Goal: Transaction & Acquisition: Obtain resource

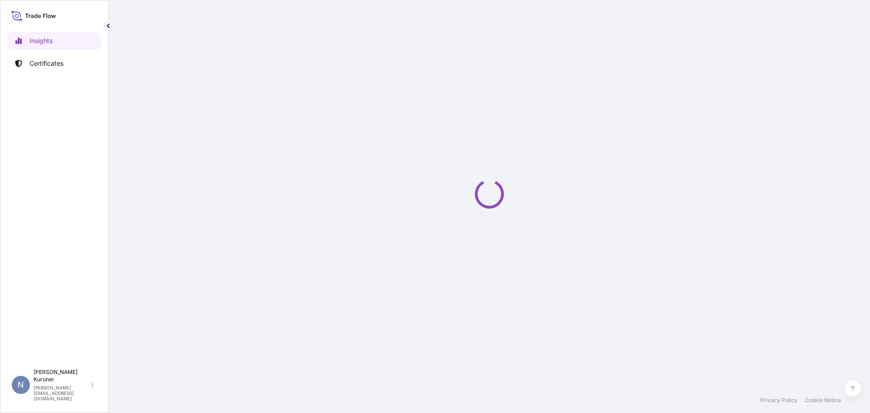
select select "2025"
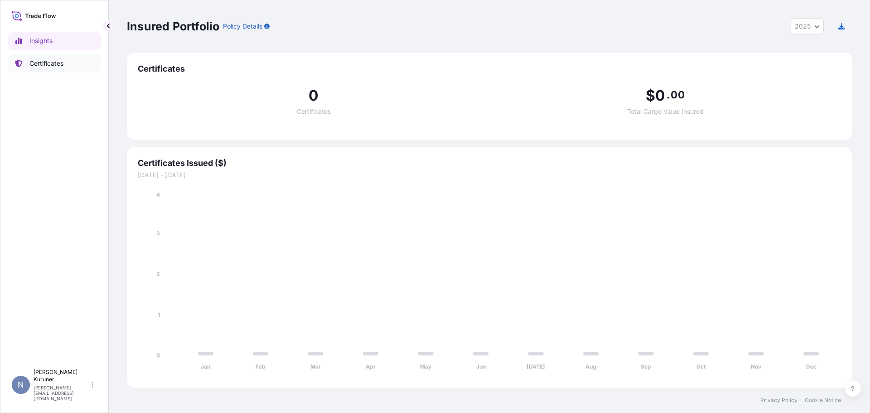
click at [48, 66] on p "Certificates" at bounding box center [46, 63] width 34 height 9
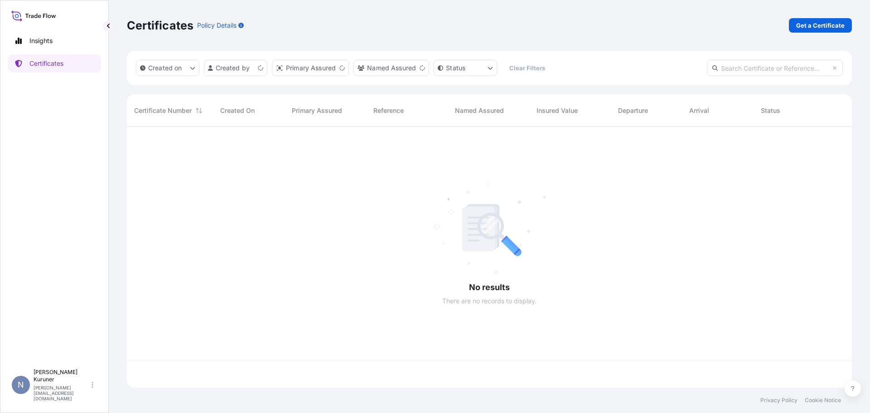
scroll to position [259, 718]
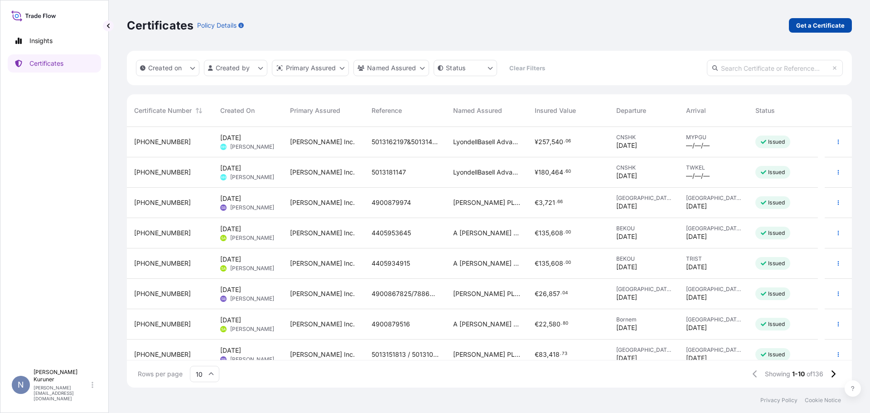
click at [815, 26] on p "Get a Certificate" at bounding box center [820, 25] width 48 height 9
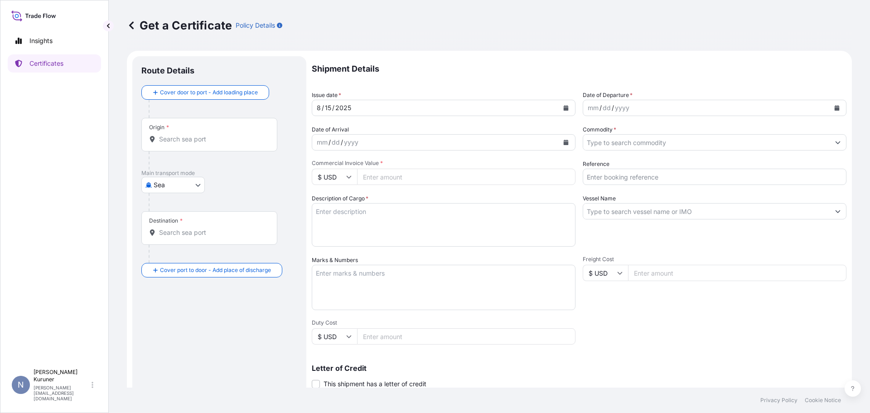
click at [196, 183] on body "Insights Certificates N Nilay Kuruner nilay.ozdemirkuruner@lyondellbasell.com G…" at bounding box center [435, 206] width 870 height 413
click at [172, 227] on span "Road" at bounding box center [166, 224] width 15 height 9
select select "Road"
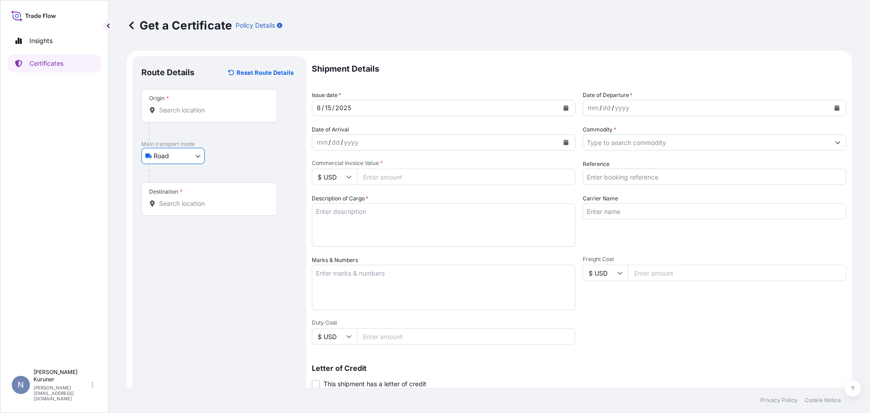
click at [203, 203] on input "Destination *" at bounding box center [212, 203] width 107 height 9
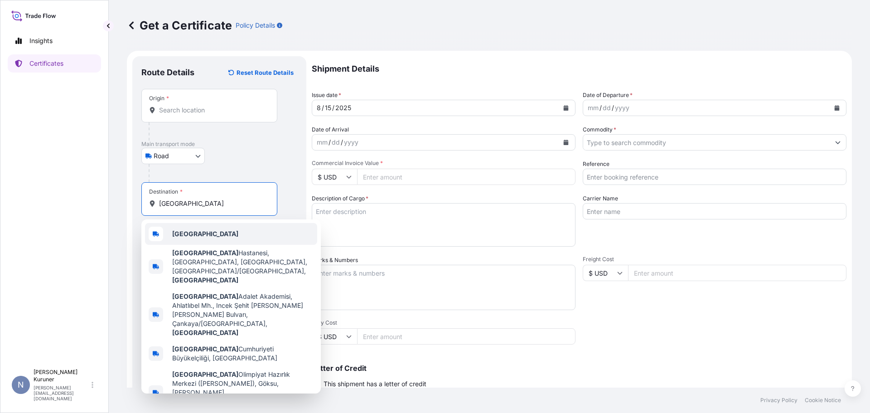
click at [200, 233] on div "Türkiye" at bounding box center [231, 234] width 172 height 22
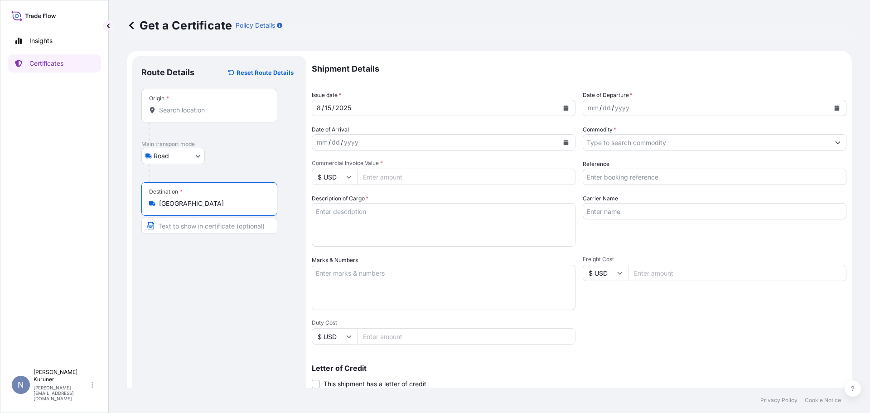
type input "Türkiye"
click at [397, 110] on div "8 / 15 / 2025" at bounding box center [435, 108] width 246 height 16
click at [631, 108] on div "mm / dd / yyyy" at bounding box center [706, 108] width 246 height 16
click at [834, 108] on icon "Calendar" at bounding box center [836, 107] width 5 height 5
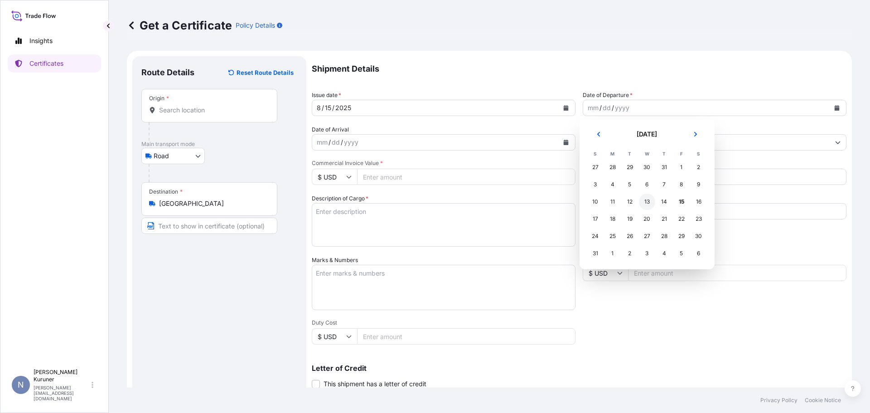
click at [648, 202] on div "13" at bounding box center [647, 201] width 16 height 16
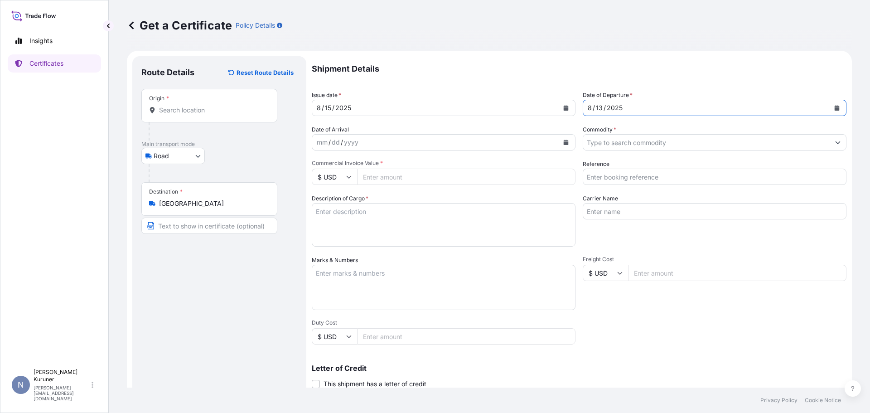
click at [614, 141] on input "Commodity *" at bounding box center [706, 142] width 246 height 16
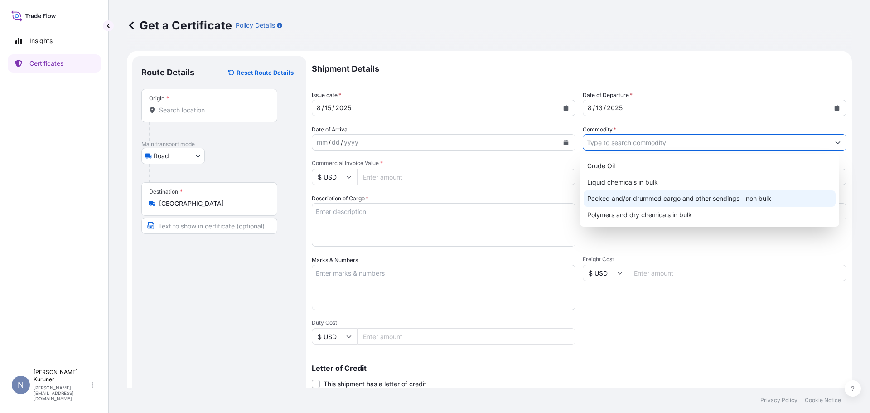
click at [618, 197] on div "Packed and/or drummed cargo and other sendings - non bulk" at bounding box center [709, 198] width 252 height 16
type input "Packed and/or drummed cargo and other sendings - non bulk"
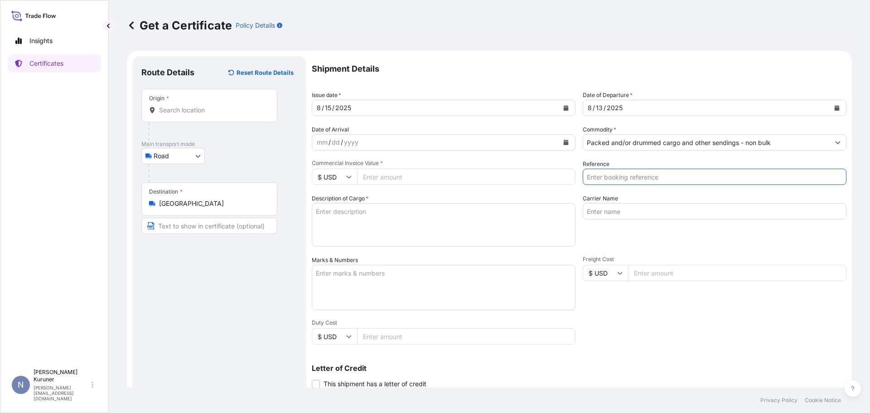
click at [622, 176] on input "Reference" at bounding box center [715, 177] width 264 height 16
type input "4900879308/472/291/477/316/031"
click at [629, 216] on input "Carrier Name" at bounding box center [715, 211] width 264 height 16
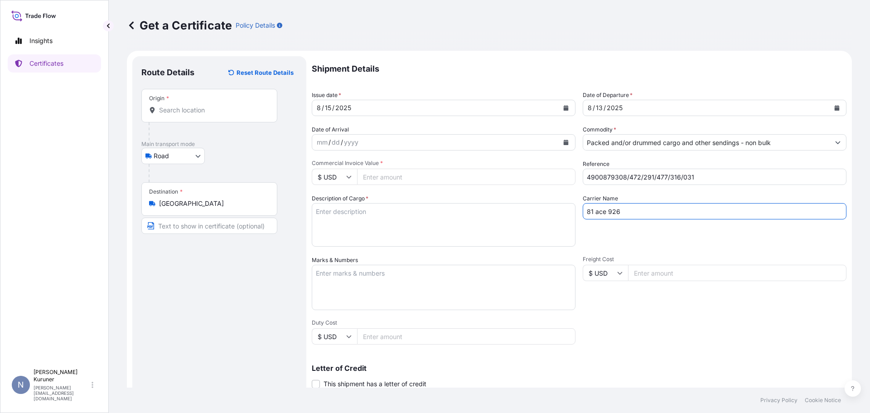
type input "81 ace 926"
click at [365, 219] on textarea "Description of Cargo *" at bounding box center [444, 224] width 264 height 43
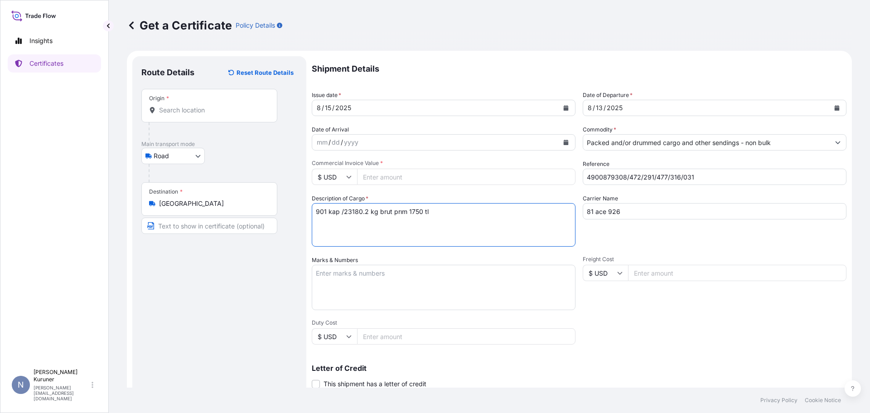
paste textarea "ABONMAN POLİÇE NO ::572025127"
type textarea "901 kap /23180.2 kg brut prım 1750 tl ABONMAN POLİÇE NO ::572025127"
click at [353, 338] on input "$ USD" at bounding box center [334, 336] width 45 height 16
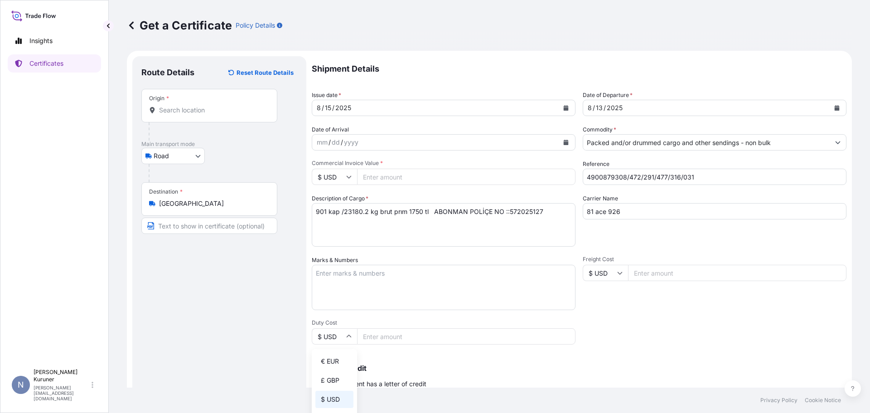
click at [352, 177] on input "$ USD" at bounding box center [334, 177] width 45 height 16
drag, startPoint x: 340, startPoint y: 203, endPoint x: 385, endPoint y: 179, distance: 50.7
click at [342, 202] on div "€ EUR" at bounding box center [334, 201] width 38 height 17
type input "€ EUR"
click at [392, 181] on input "Commercial Invoice Value *" at bounding box center [466, 177] width 218 height 16
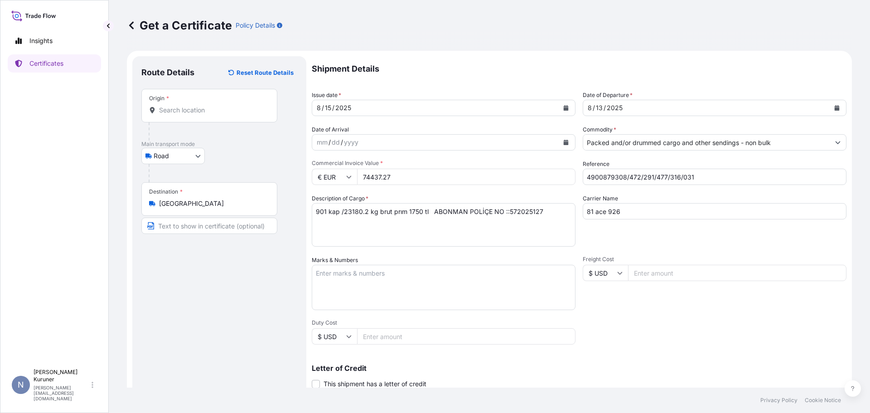
type input "74437.27"
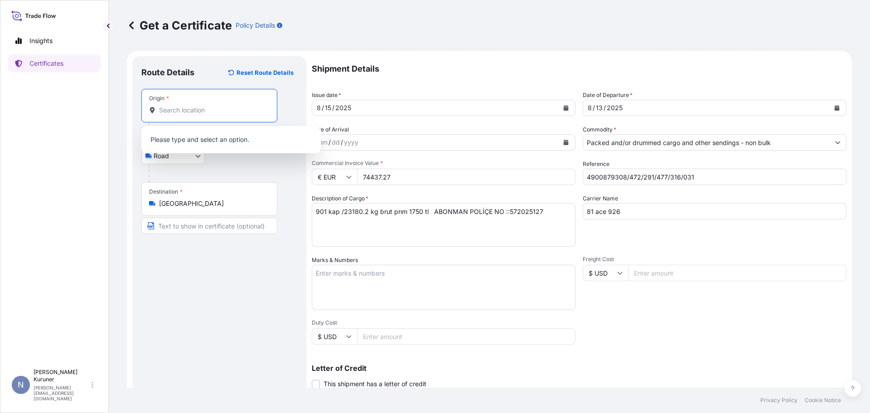
click at [212, 111] on input "Origin *" at bounding box center [212, 110] width 107 height 9
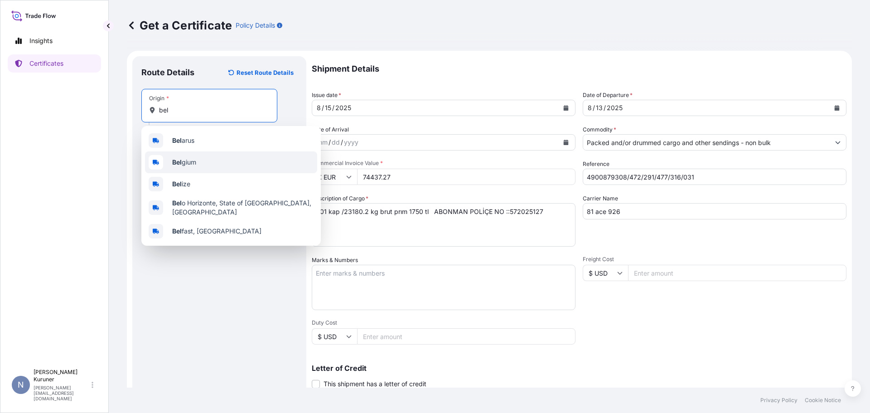
click at [192, 163] on span "Bel gium" at bounding box center [184, 162] width 24 height 9
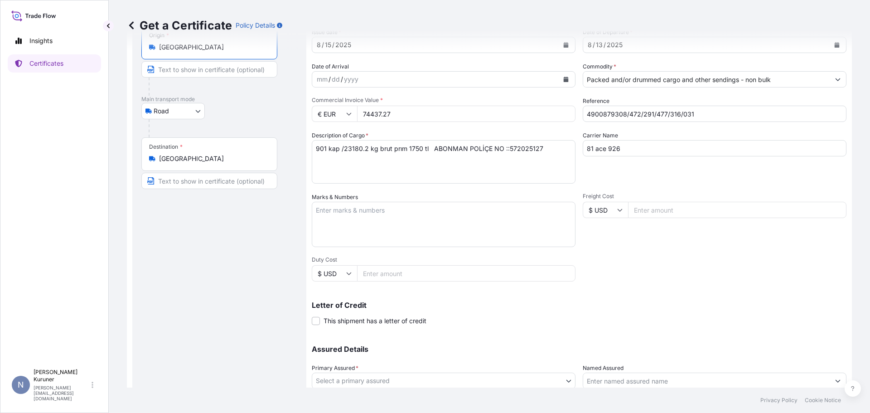
scroll to position [131, 0]
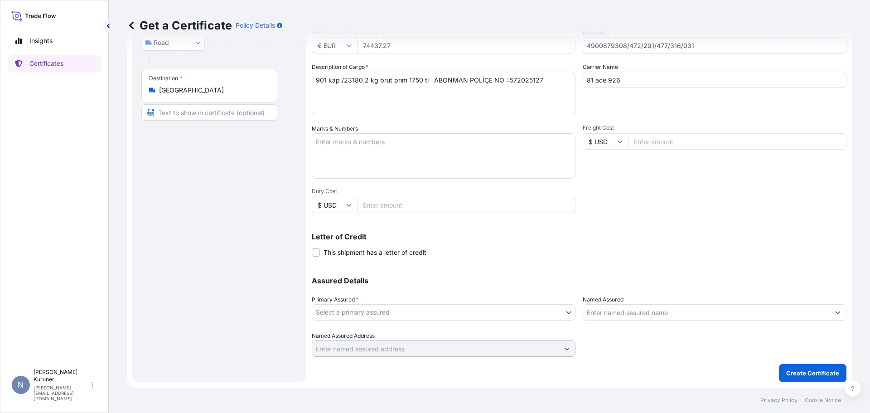
type input "Belgium"
click at [419, 309] on body "5 options available. Insights Certificates N Nilay Kuruner nilay.ozdemirkuruner…" at bounding box center [435, 206] width 870 height 413
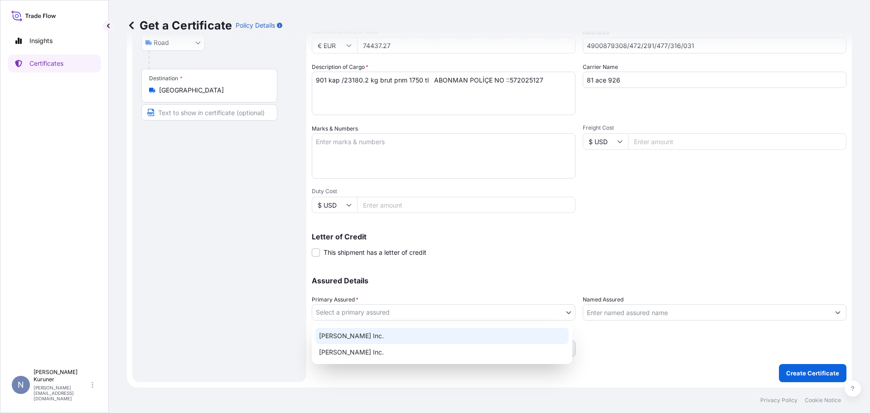
click at [380, 335] on div "A. Schulman Inc." at bounding box center [441, 336] width 253 height 16
select select "32057"
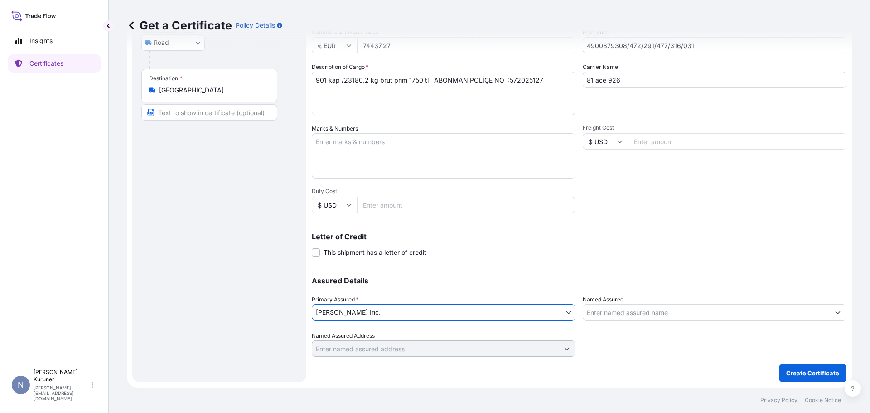
click at [590, 317] on input "Named Assured" at bounding box center [706, 312] width 246 height 16
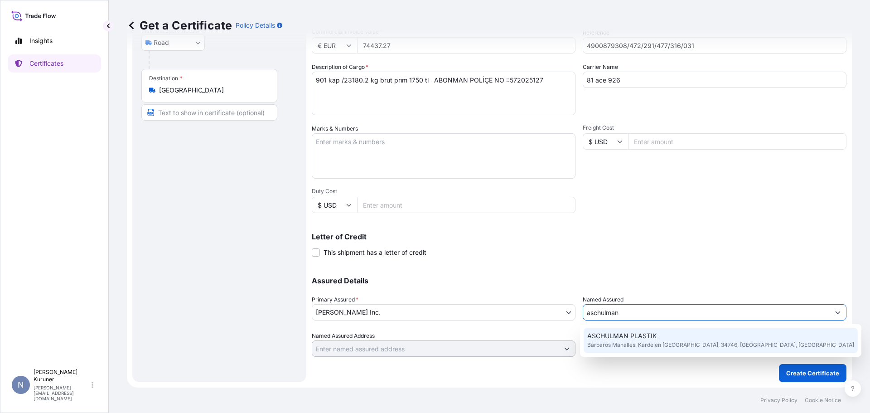
click at [638, 342] on span "Barbaros Mahallesi Kardelen Sokak, 34746, ISTANBUL, Türkiye" at bounding box center [720, 344] width 267 height 9
type input "ASCHULMAN PLASTIK"
type input "Barbaros Mahallesi Kardelen Sokak"
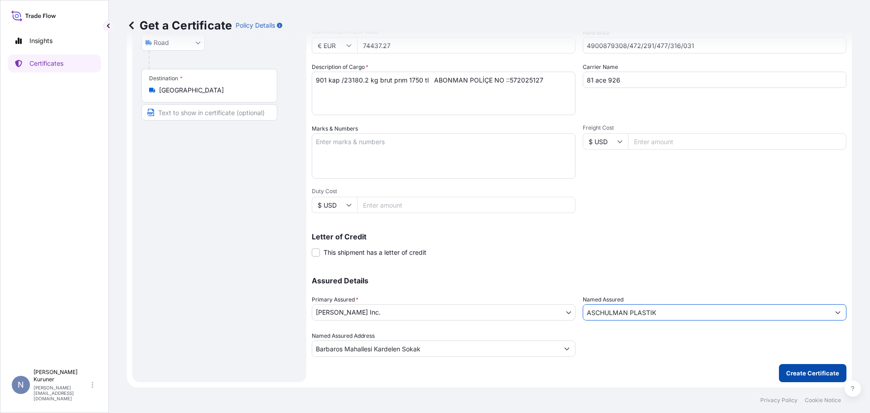
type input "ASCHULMAN PLASTIK"
click at [817, 373] on p "Create Certificate" at bounding box center [812, 372] width 53 height 9
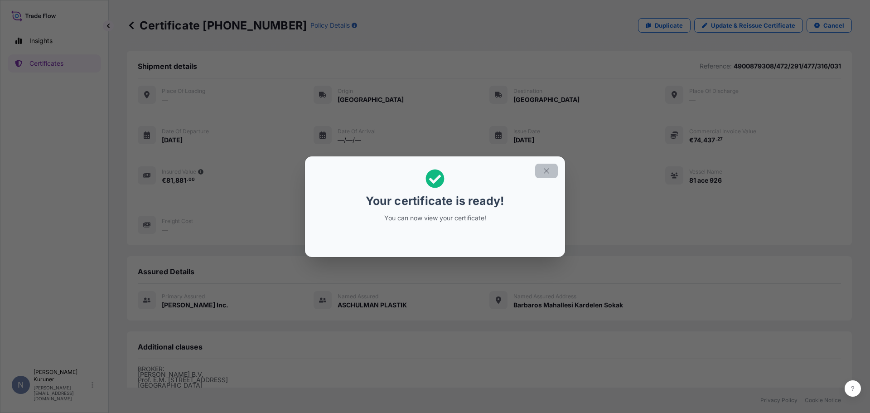
click at [545, 171] on icon "button" at bounding box center [546, 171] width 8 height 8
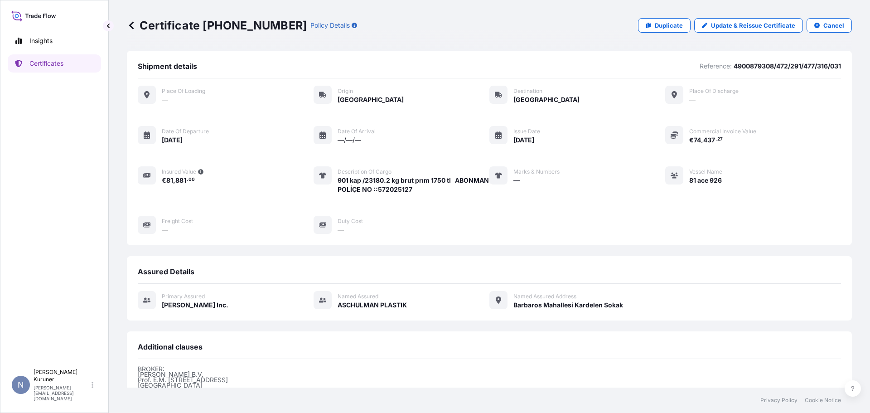
scroll to position [123, 0]
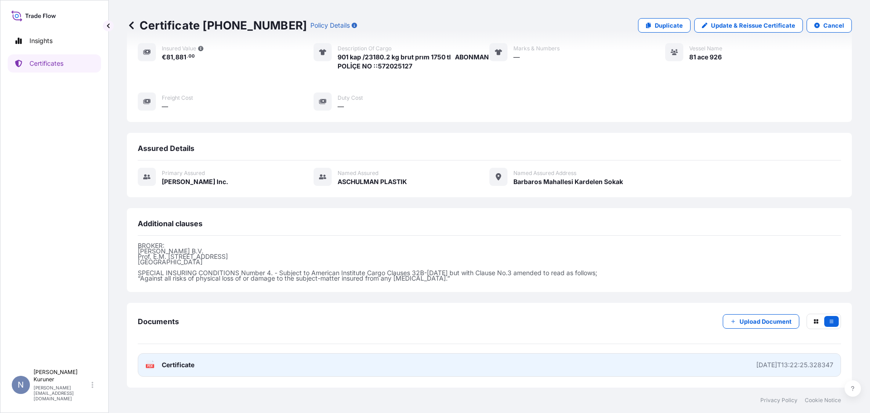
click at [181, 366] on span "Certificate" at bounding box center [178, 364] width 33 height 9
